Goal: Find specific page/section: Find specific page/section

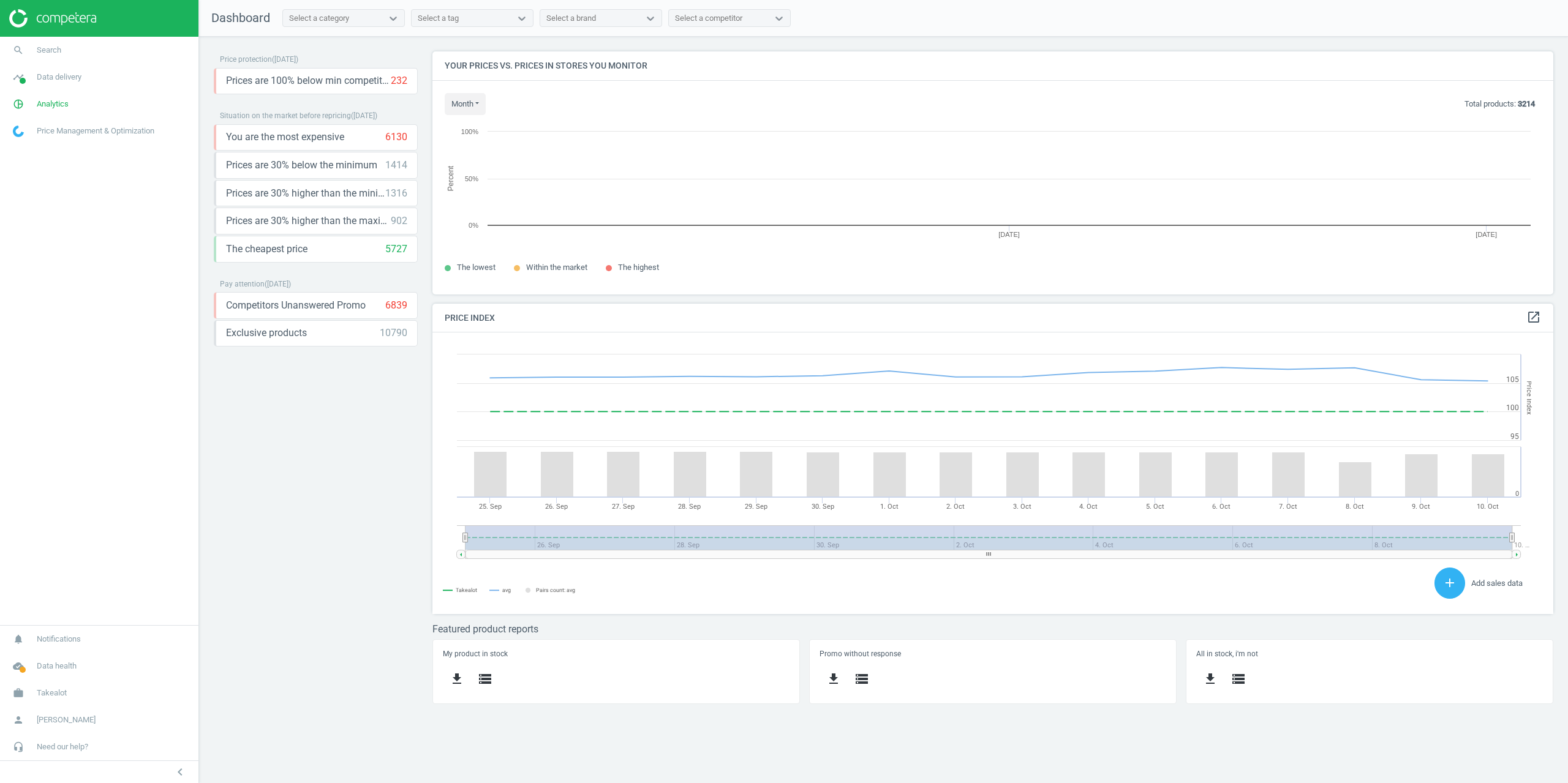
scroll to position [261, 1140]
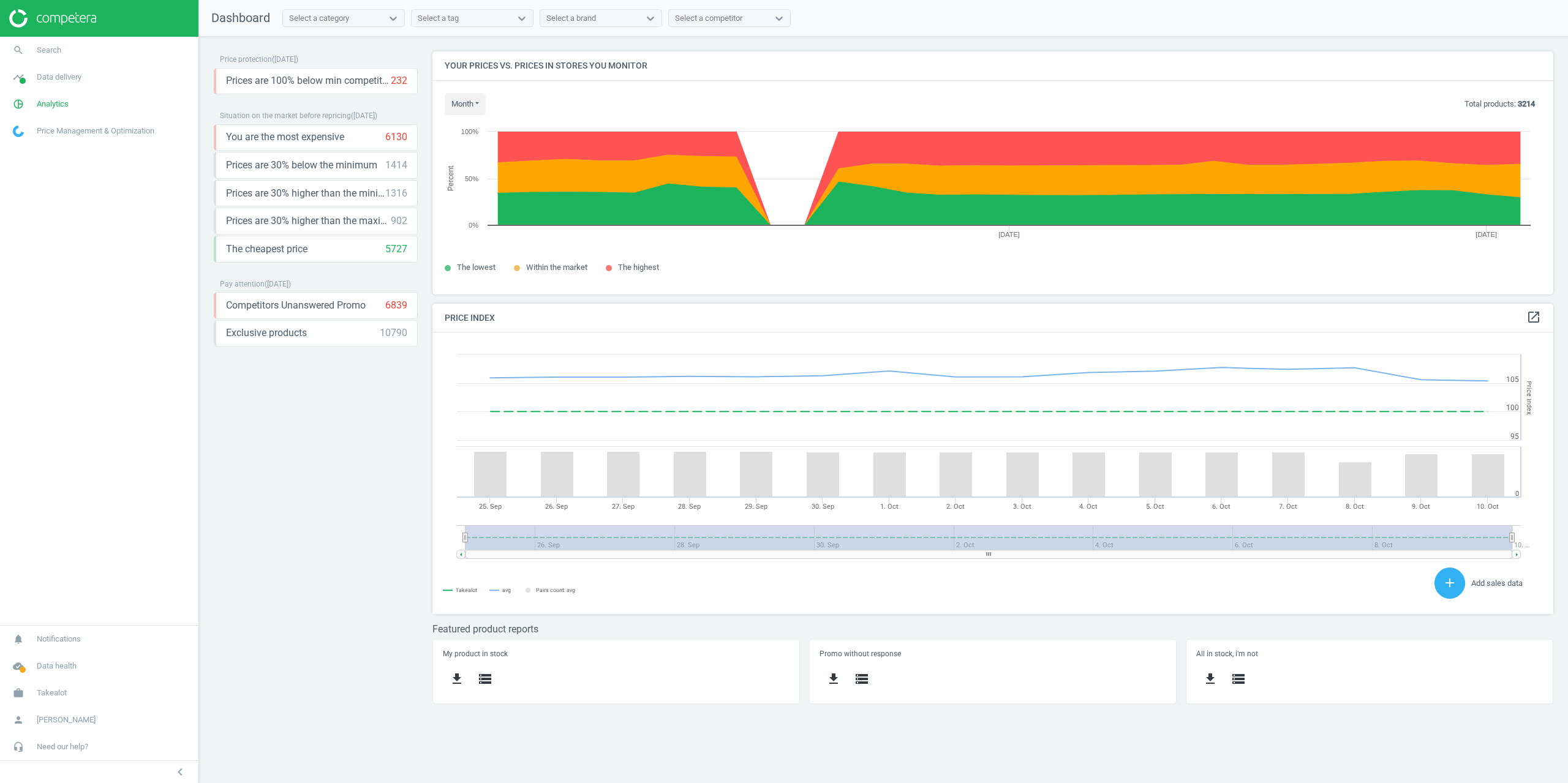
click at [303, 464] on div "Price protection ( 10.10.25 ) Prices are 100% below min competitor 232 keyboard…" at bounding box center [316, 382] width 204 height 662
click at [35, 113] on span "pie_chart_outlined" at bounding box center [18, 104] width 37 height 27
click at [27, 143] on link "Products" at bounding box center [99, 149] width 198 height 18
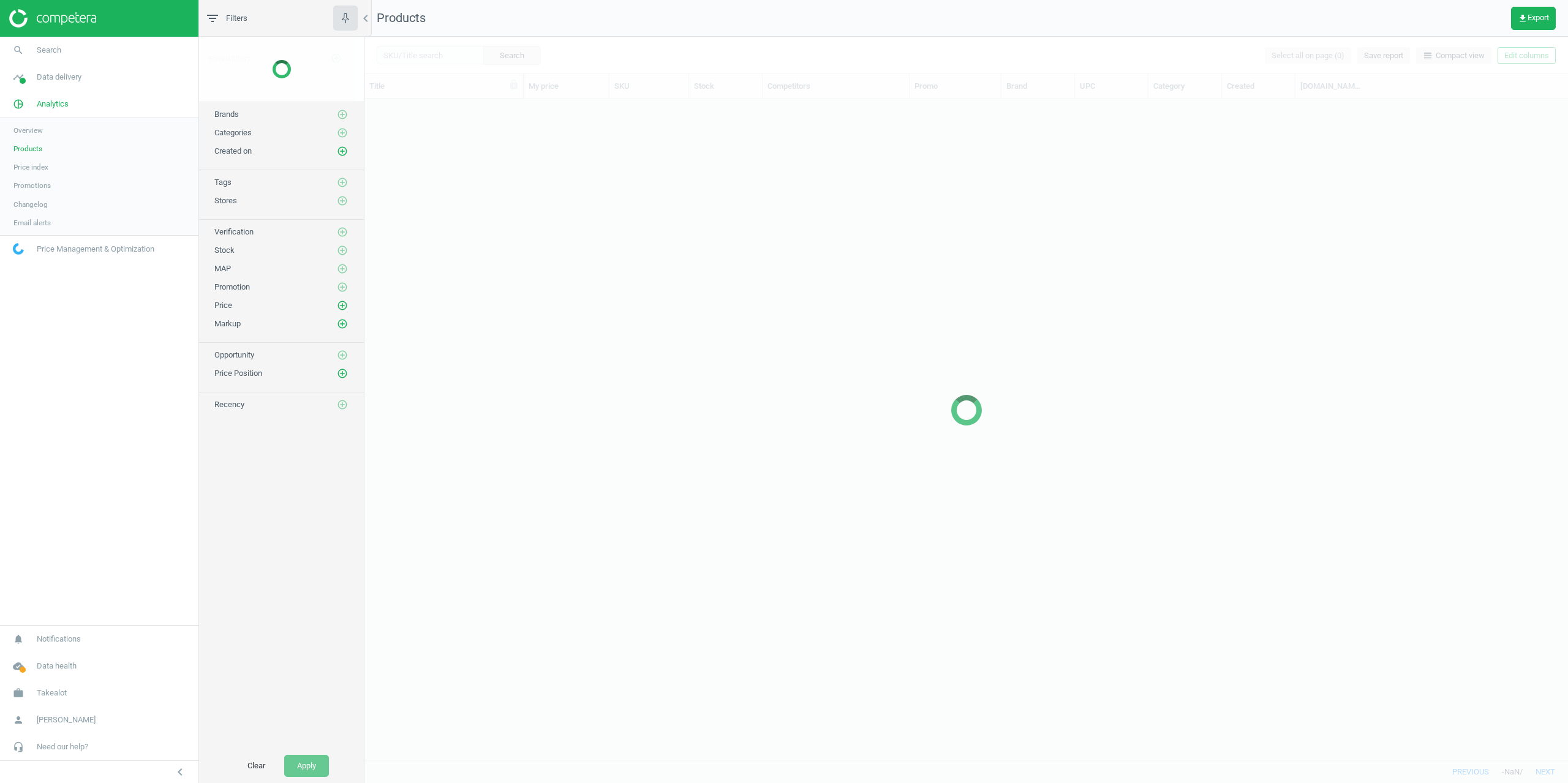
scroll to position [652, 1194]
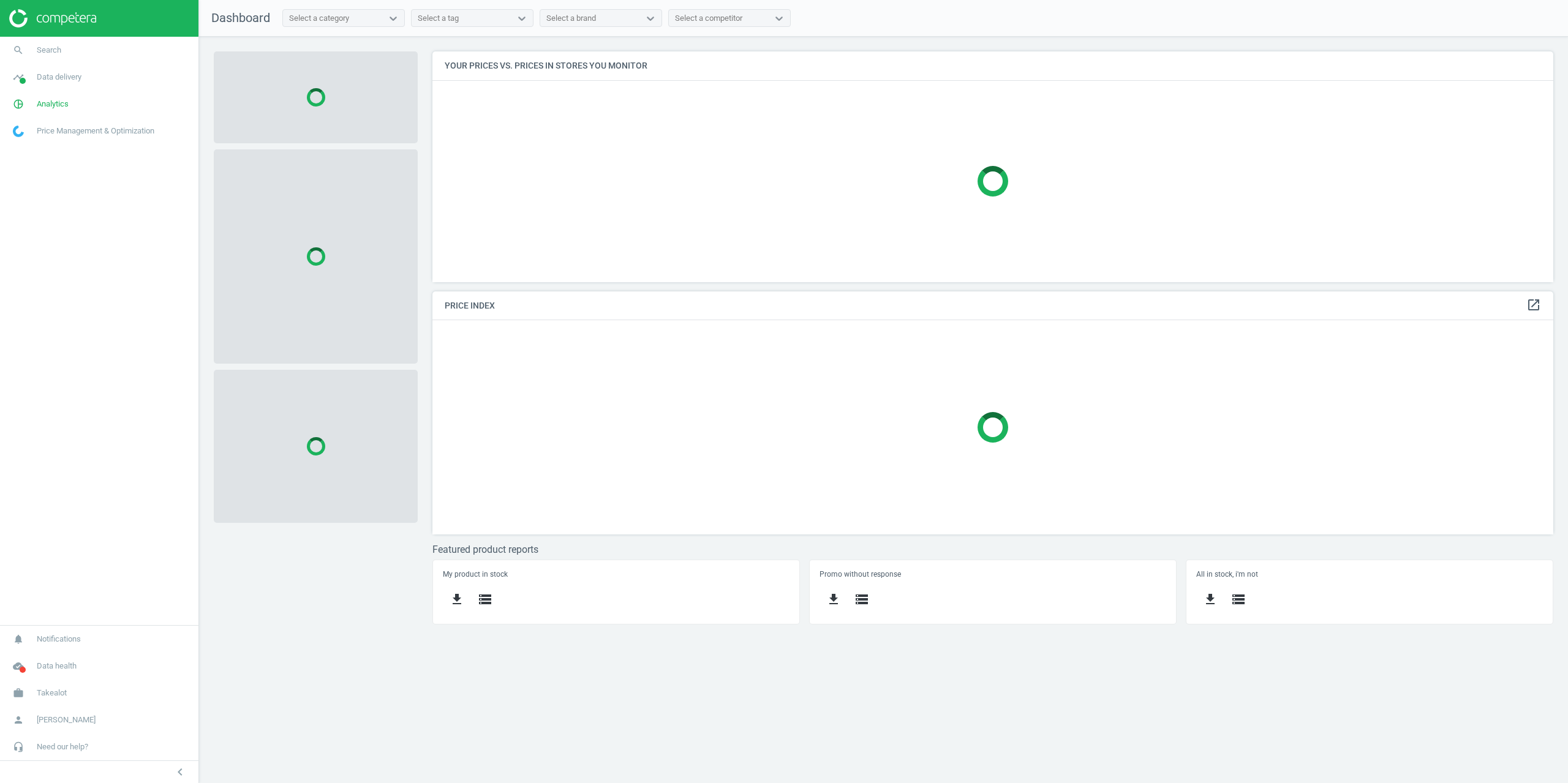
scroll to position [249, 1140]
click at [45, 43] on link "search Search" at bounding box center [99, 50] width 198 height 27
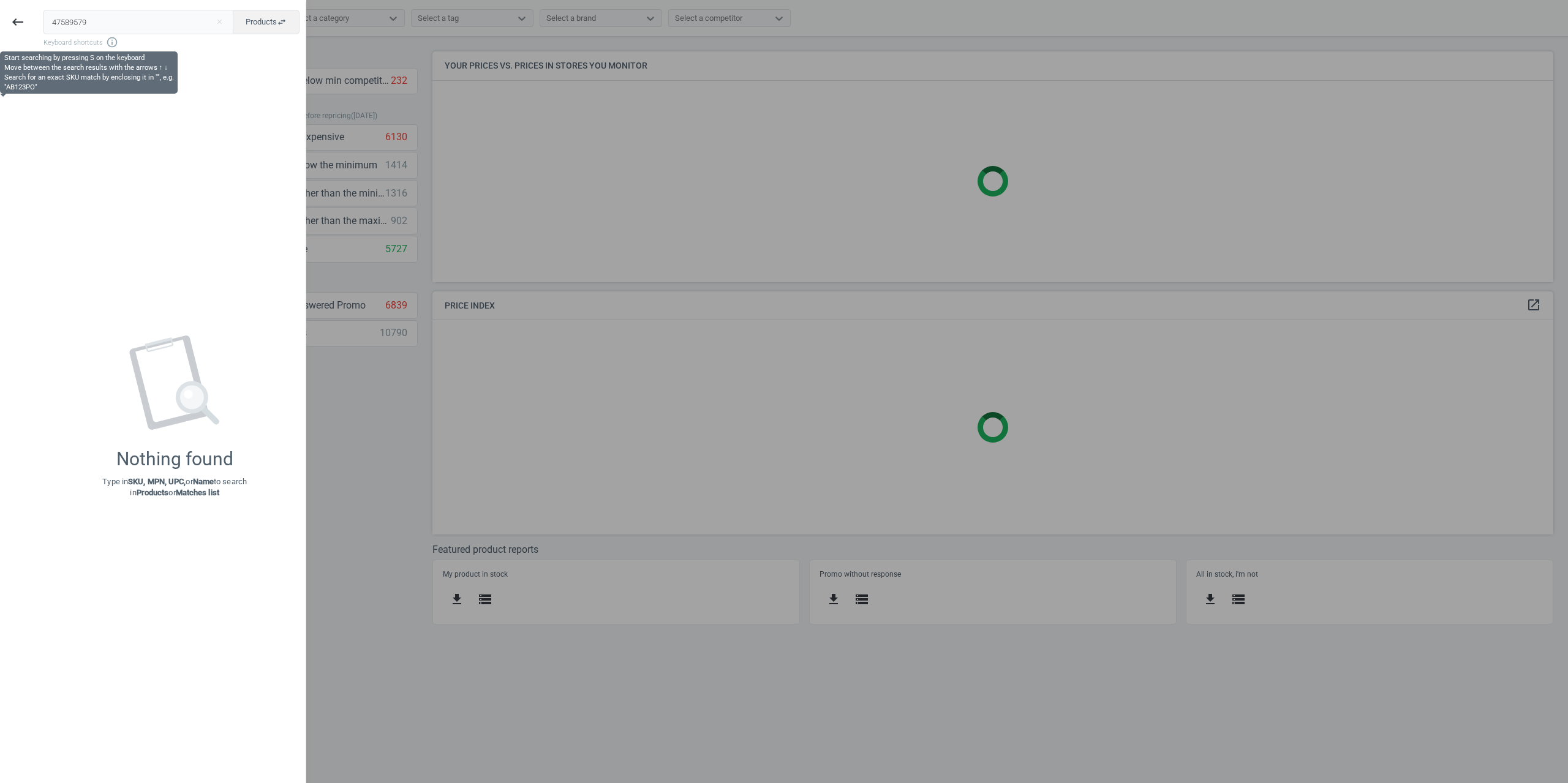
type input "47589579"
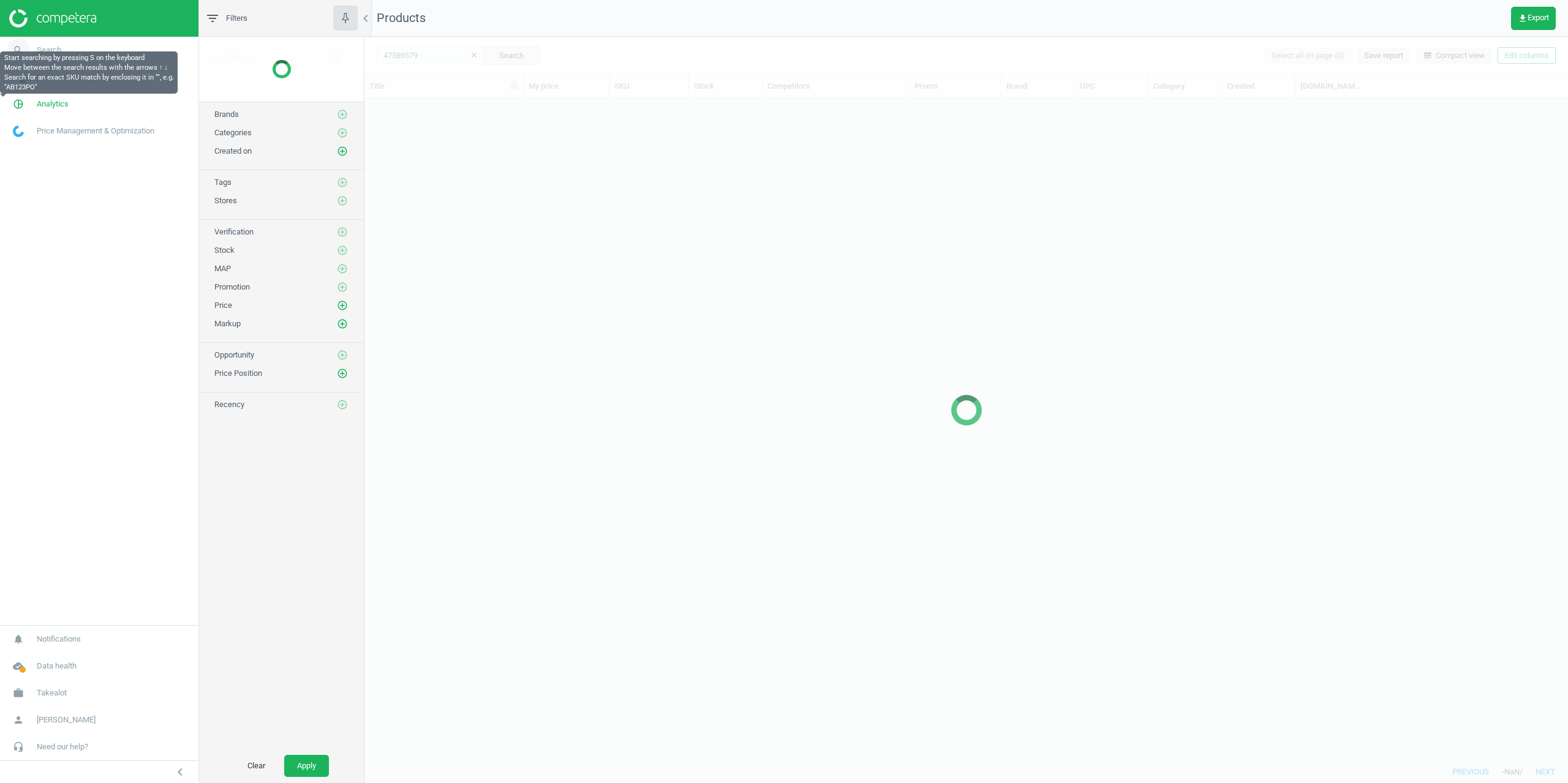
scroll to position [652, 1194]
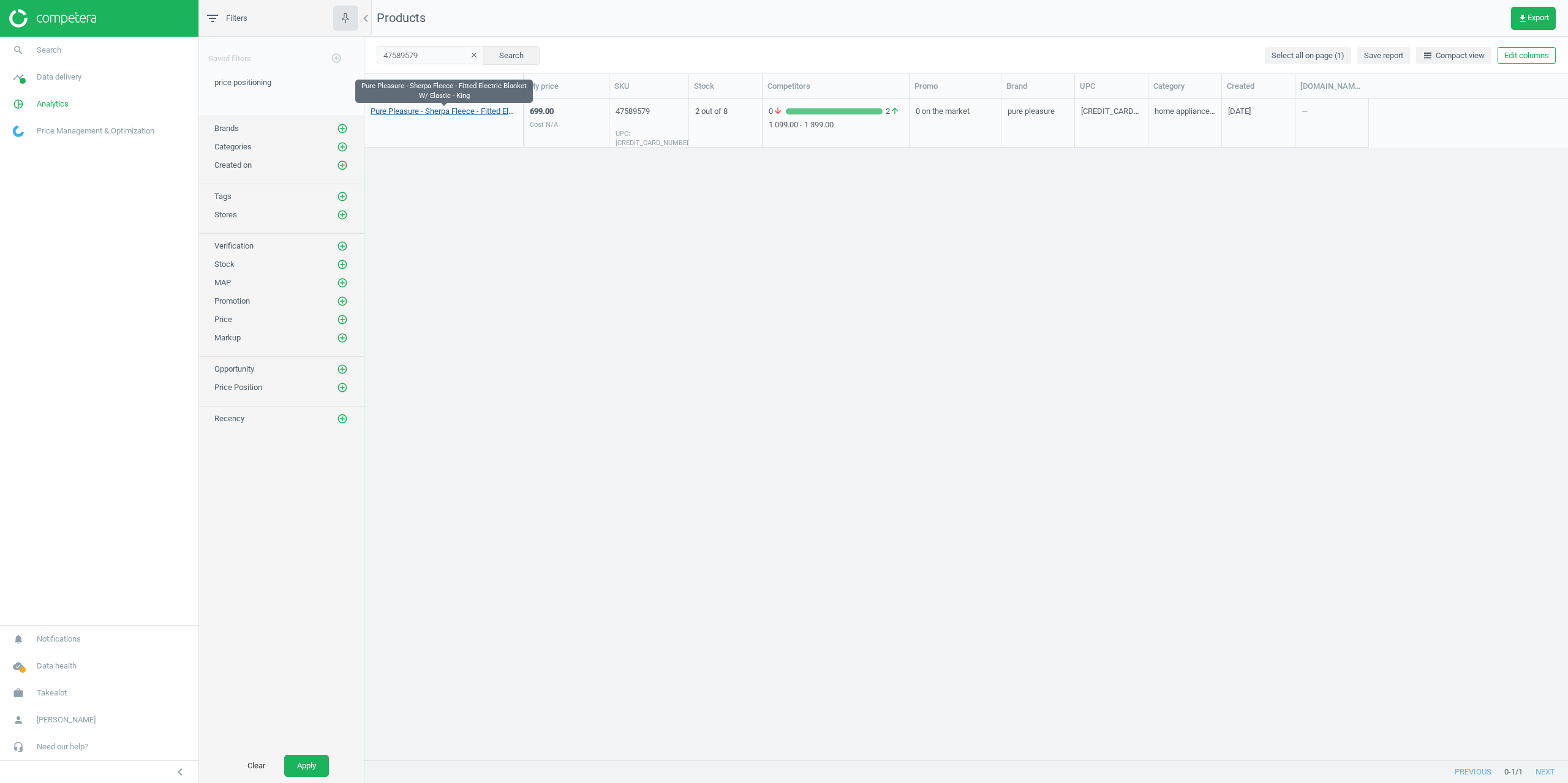
click at [421, 112] on link "Pure Pleasure - Sherpa Fleece - Fitted Electric Blanket W/ Elastic - King" at bounding box center [443, 112] width 147 height 11
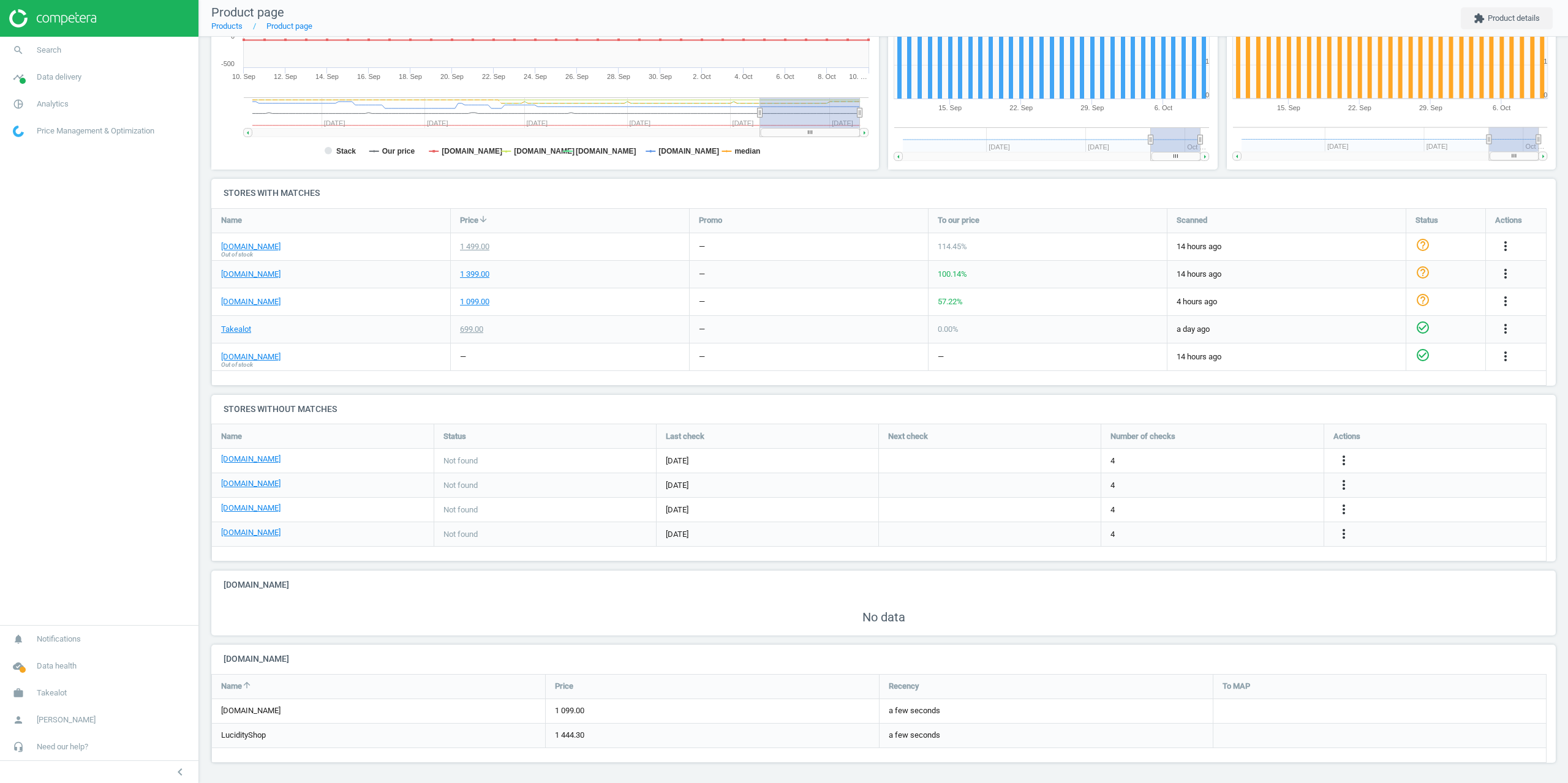
scroll to position [273, 0]
